Goal: Task Accomplishment & Management: Use online tool/utility

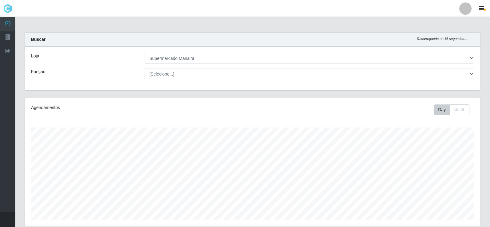
select select "443"
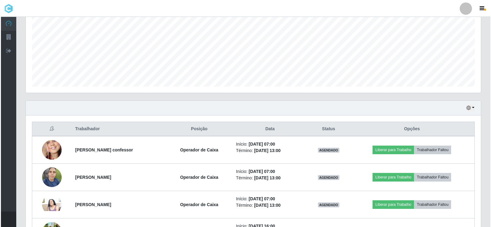
scroll to position [127, 455]
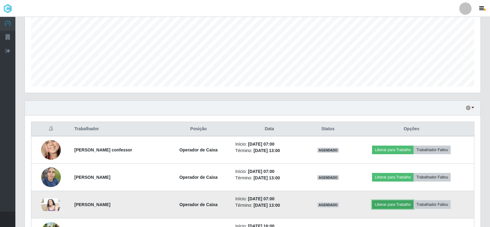
click at [391, 205] on button "Liberar para Trabalho" at bounding box center [392, 204] width 41 height 9
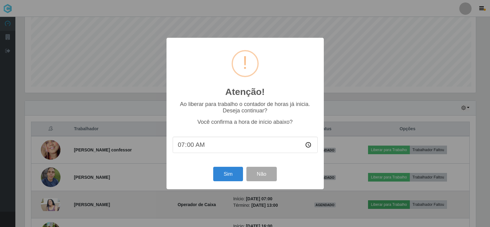
scroll to position [127, 452]
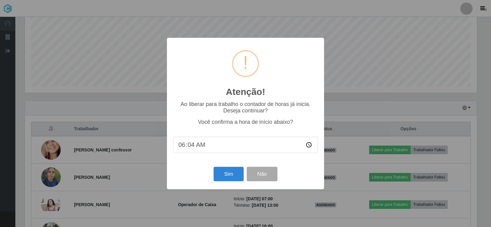
type input "06:46"
click at [226, 177] on button "Sim" at bounding box center [229, 174] width 30 height 14
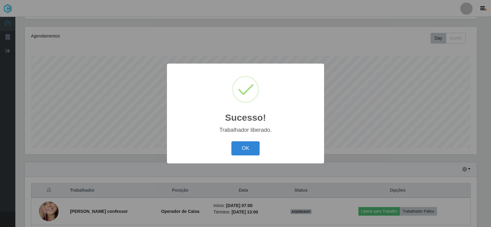
drag, startPoint x: 238, startPoint y: 141, endPoint x: 242, endPoint y: 141, distance: 4.3
click at [241, 142] on div "OK Cancel" at bounding box center [245, 147] width 145 height 17
click at [240, 144] on button "OK" at bounding box center [245, 148] width 29 height 14
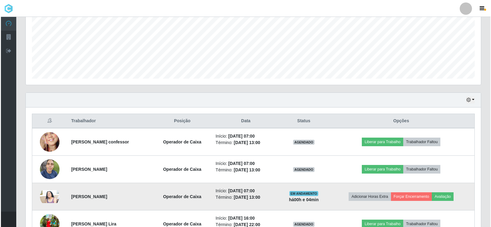
scroll to position [164, 0]
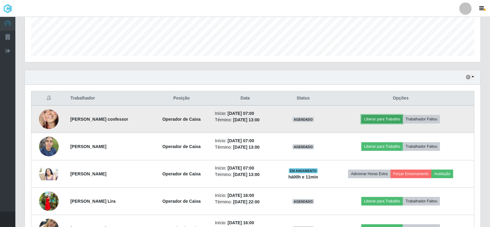
click at [391, 115] on button "Liberar para Trabalho" at bounding box center [381, 119] width 41 height 9
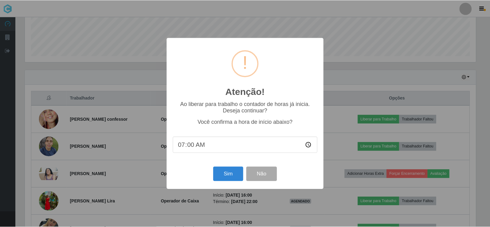
scroll to position [127, 452]
type input "06:57"
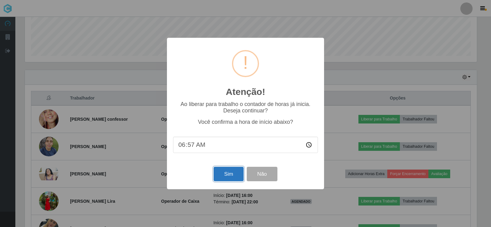
click at [225, 177] on button "Sim" at bounding box center [229, 174] width 30 height 14
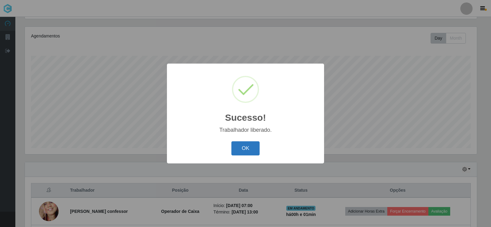
click at [243, 150] on button "OK" at bounding box center [245, 148] width 29 height 14
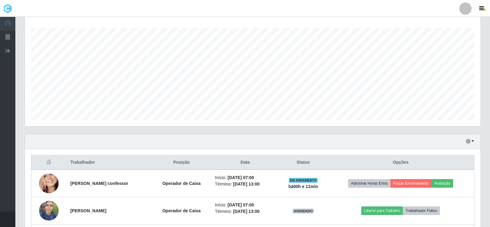
scroll to position [194, 0]
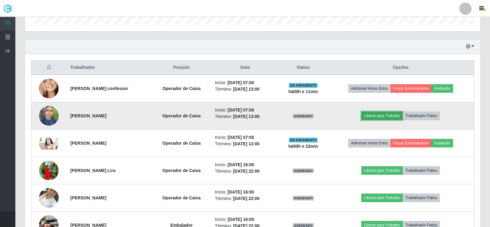
click at [385, 116] on button "Liberar para Trabalho" at bounding box center [381, 115] width 41 height 9
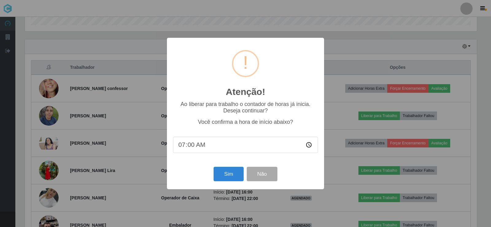
click at [190, 149] on input "07:00" at bounding box center [245, 145] width 145 height 16
type input "07:08"
click at [236, 179] on button "Sim" at bounding box center [229, 174] width 30 height 14
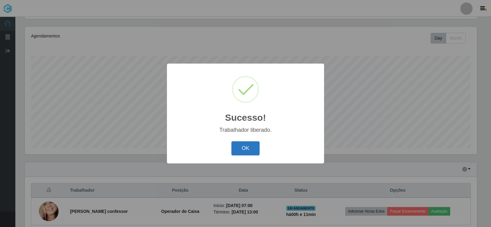
click at [238, 146] on button "OK" at bounding box center [245, 148] width 29 height 14
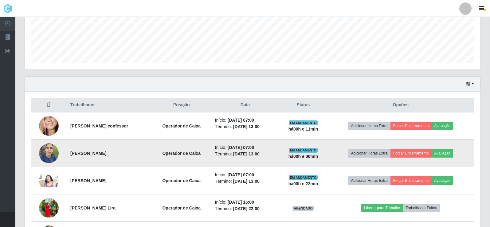
scroll to position [164, 0]
